Goal: Find specific page/section: Find specific page/section

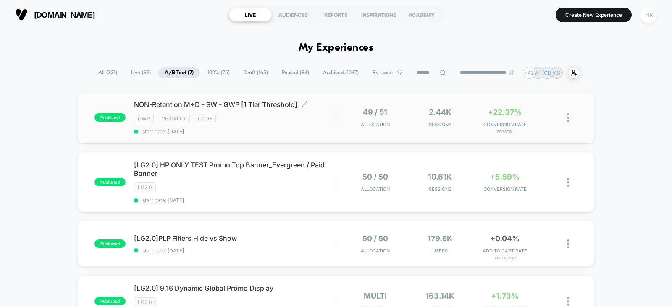
click at [306, 118] on div "gwp visually code" at bounding box center [235, 119] width 202 height 10
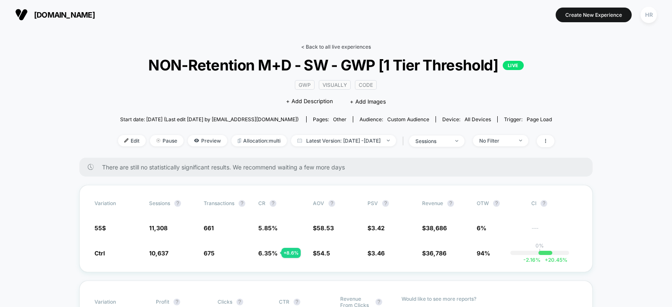
click at [332, 45] on link "< Back to all live experiences" at bounding box center [336, 47] width 70 height 6
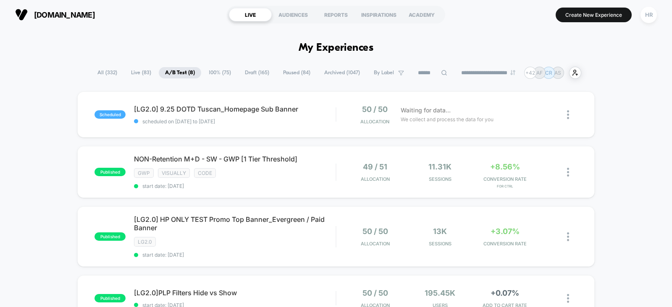
click at [252, 73] on span "Draft ( 165 )" at bounding box center [257, 72] width 37 height 11
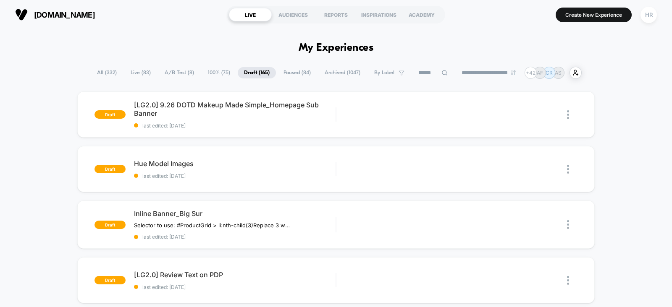
click at [175, 74] on span "A/B Test ( 8 )" at bounding box center [179, 72] width 42 height 11
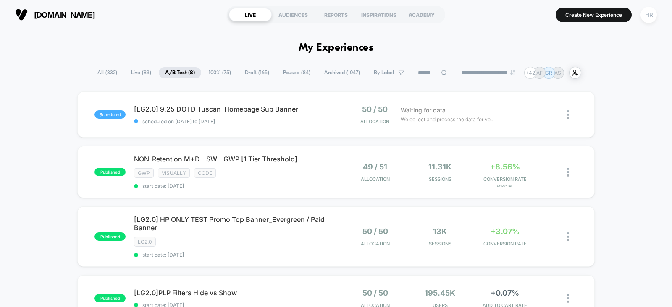
click at [254, 72] on span "Draft ( 165 )" at bounding box center [257, 72] width 37 height 11
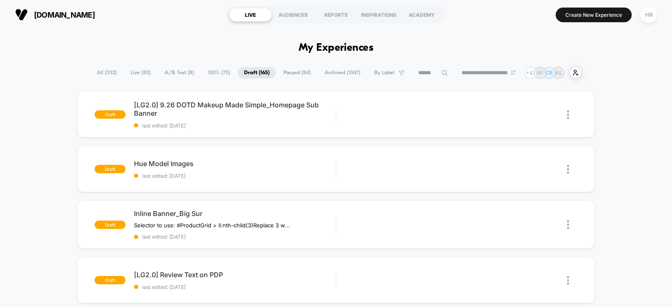
click at [173, 74] on span "A/B Test ( 8 )" at bounding box center [179, 72] width 42 height 11
